Goal: Information Seeking & Learning: Learn about a topic

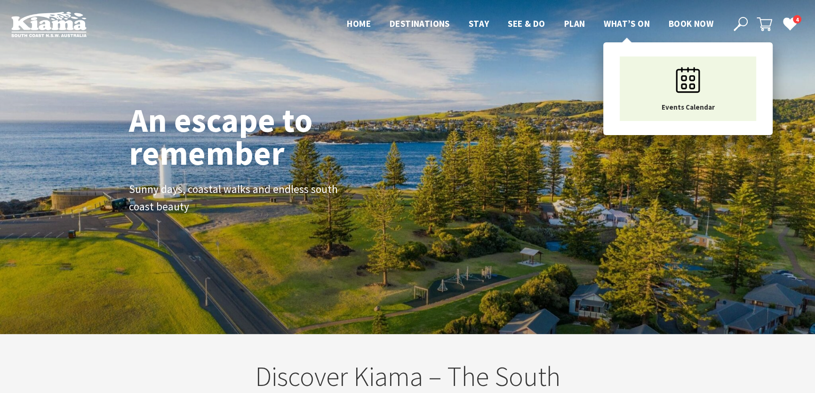
scroll to position [157, 821]
click at [633, 23] on span "What’s On" at bounding box center [627, 23] width 46 height 11
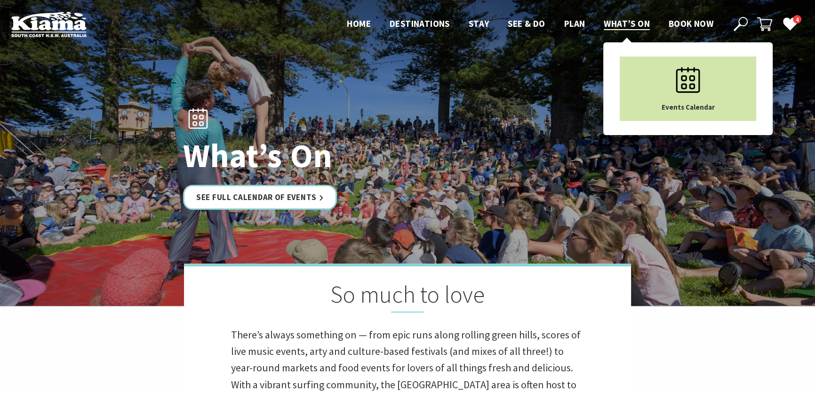
click at [670, 78] on icon "Main Menu" at bounding box center [687, 79] width 47 height 47
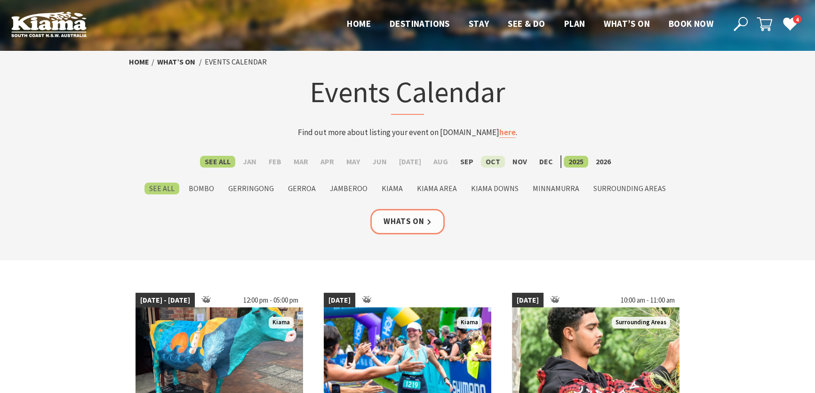
click at [497, 162] on label "Oct" at bounding box center [493, 162] width 24 height 12
click at [0, 0] on input "Oct" at bounding box center [0, 0] width 0 height 0
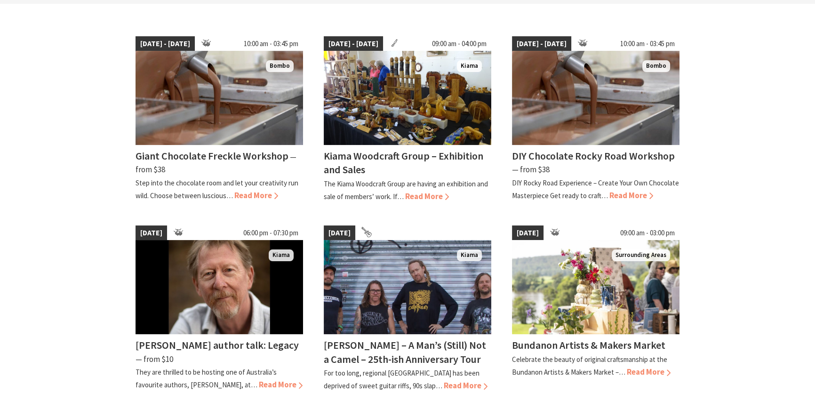
scroll to position [214, 0]
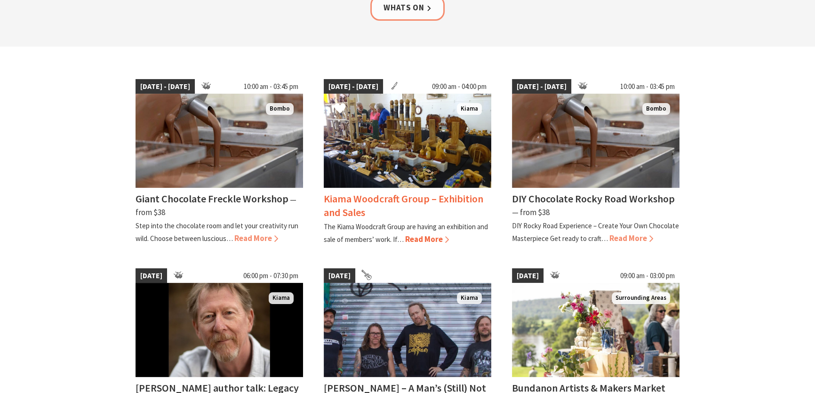
click at [424, 235] on span "Read More" at bounding box center [427, 239] width 44 height 10
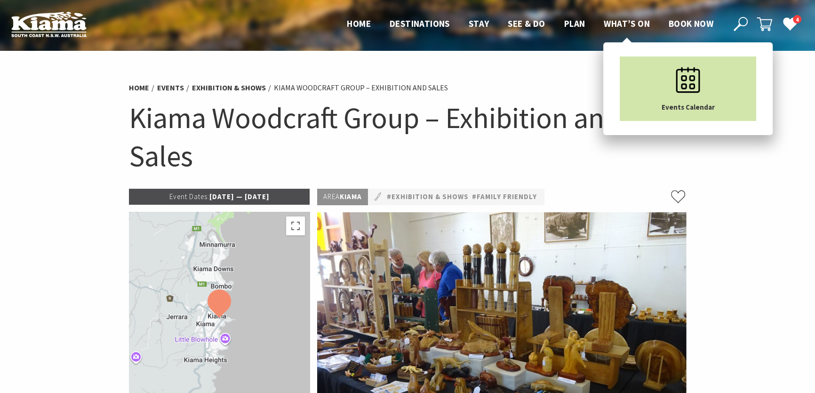
click at [678, 87] on icon "Main Menu" at bounding box center [687, 79] width 47 height 47
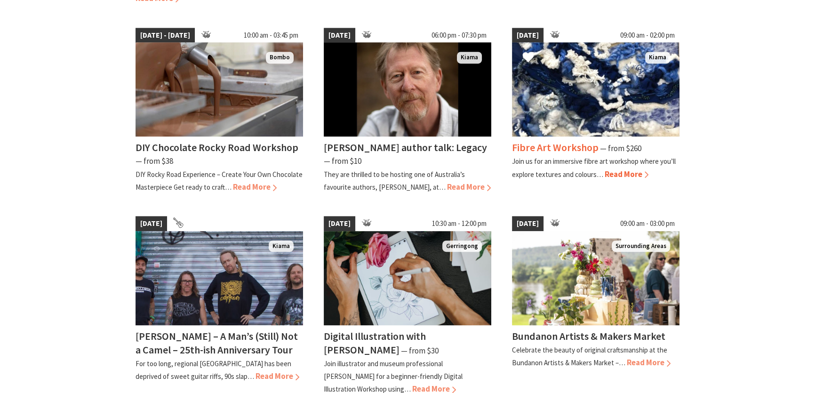
scroll to position [684, 0]
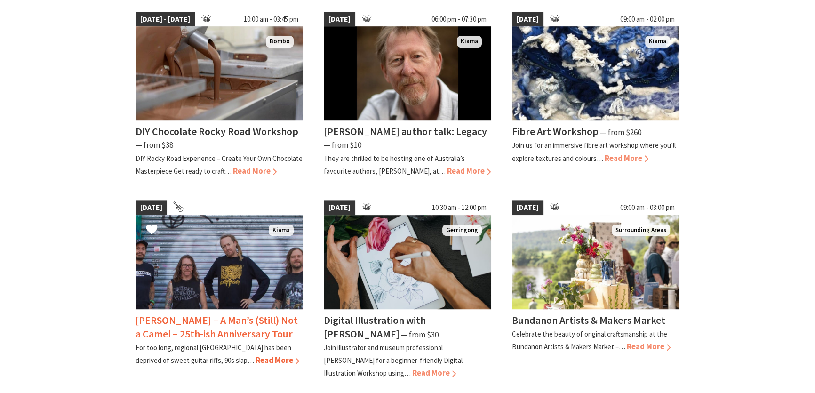
click at [271, 279] on img at bounding box center [218, 262] width 167 height 94
